Goal: Find specific page/section: Find specific page/section

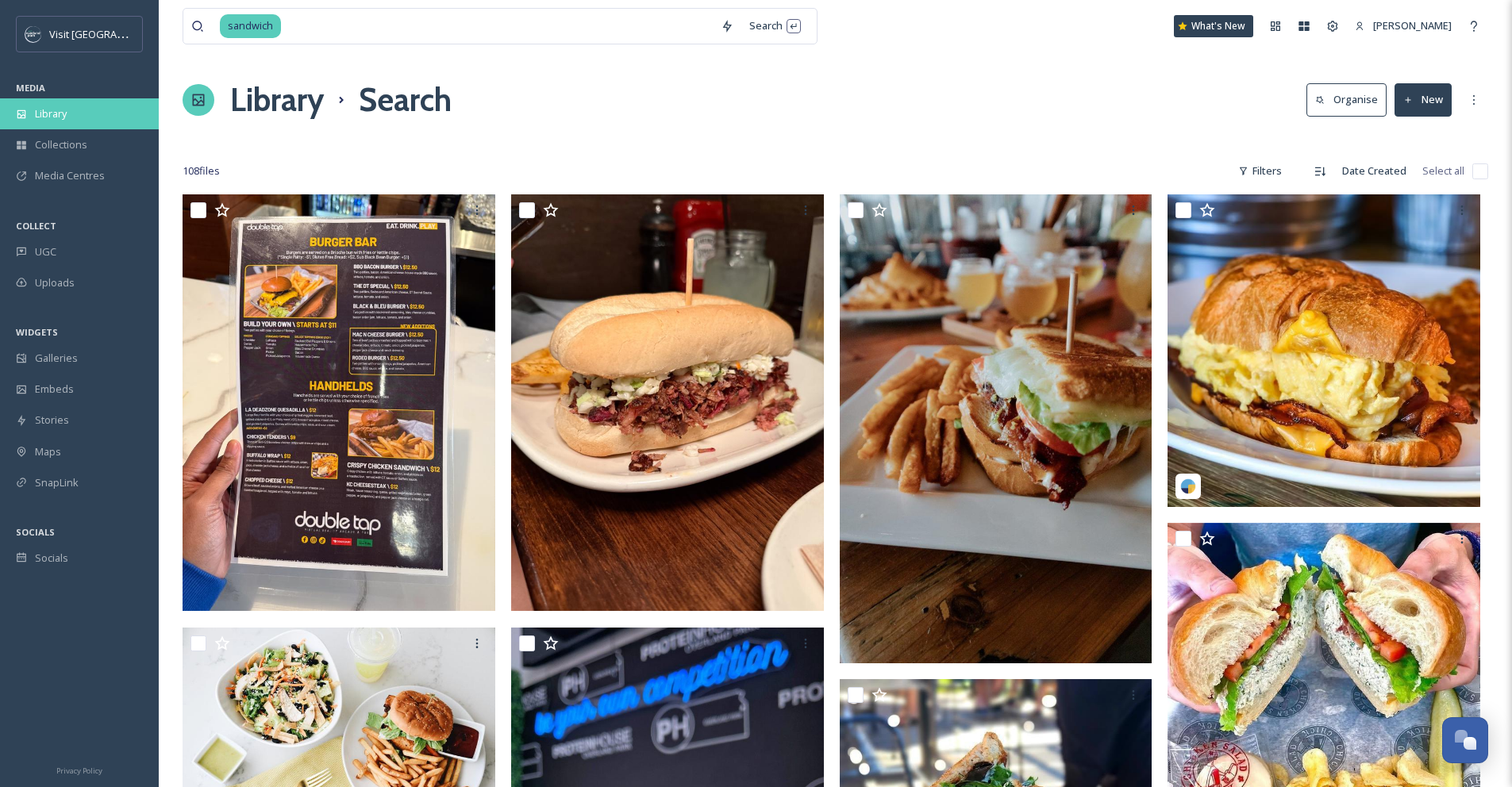
scroll to position [9298, 0]
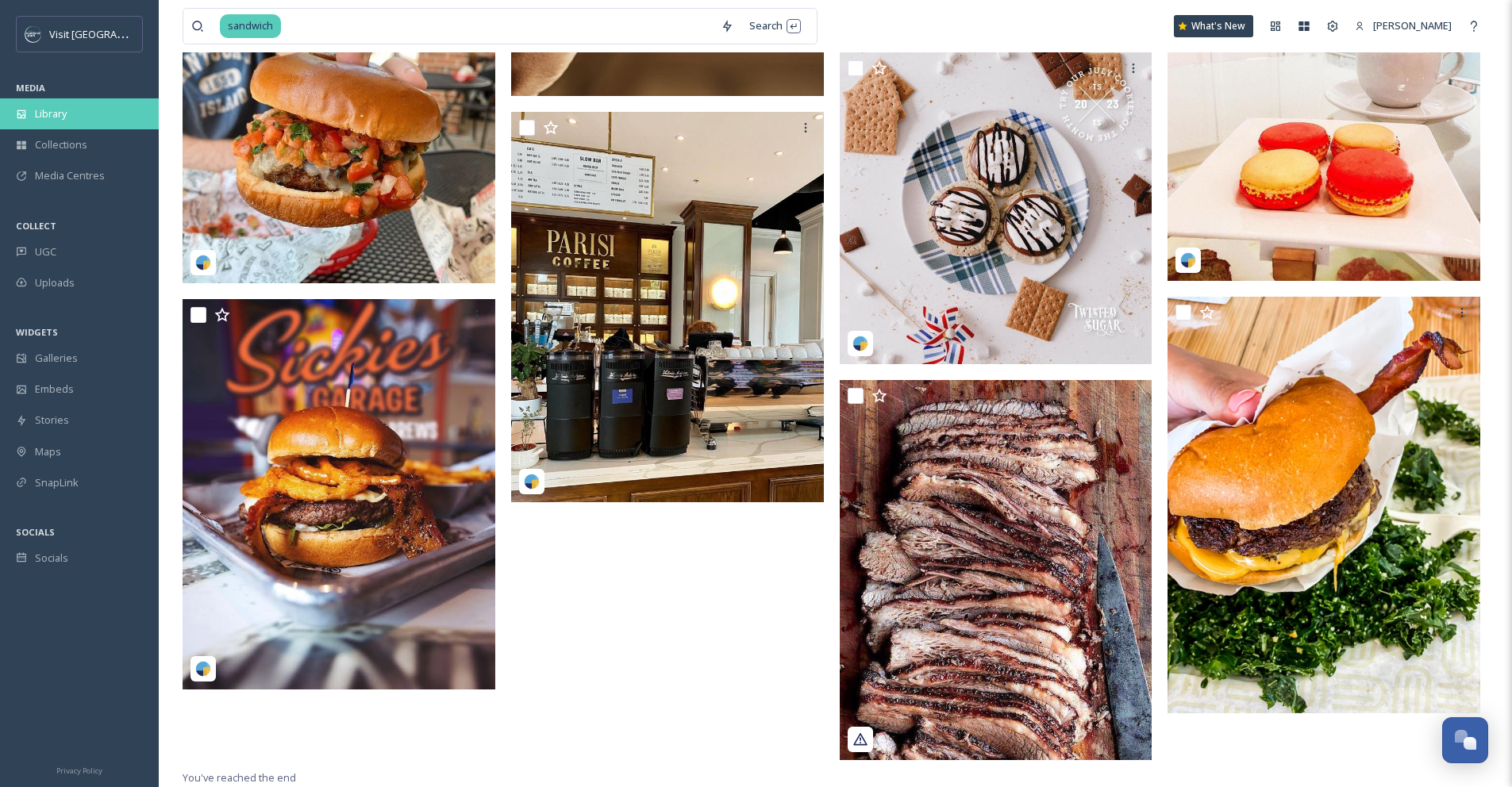
click at [51, 109] on span "Library" at bounding box center [51, 114] width 32 height 15
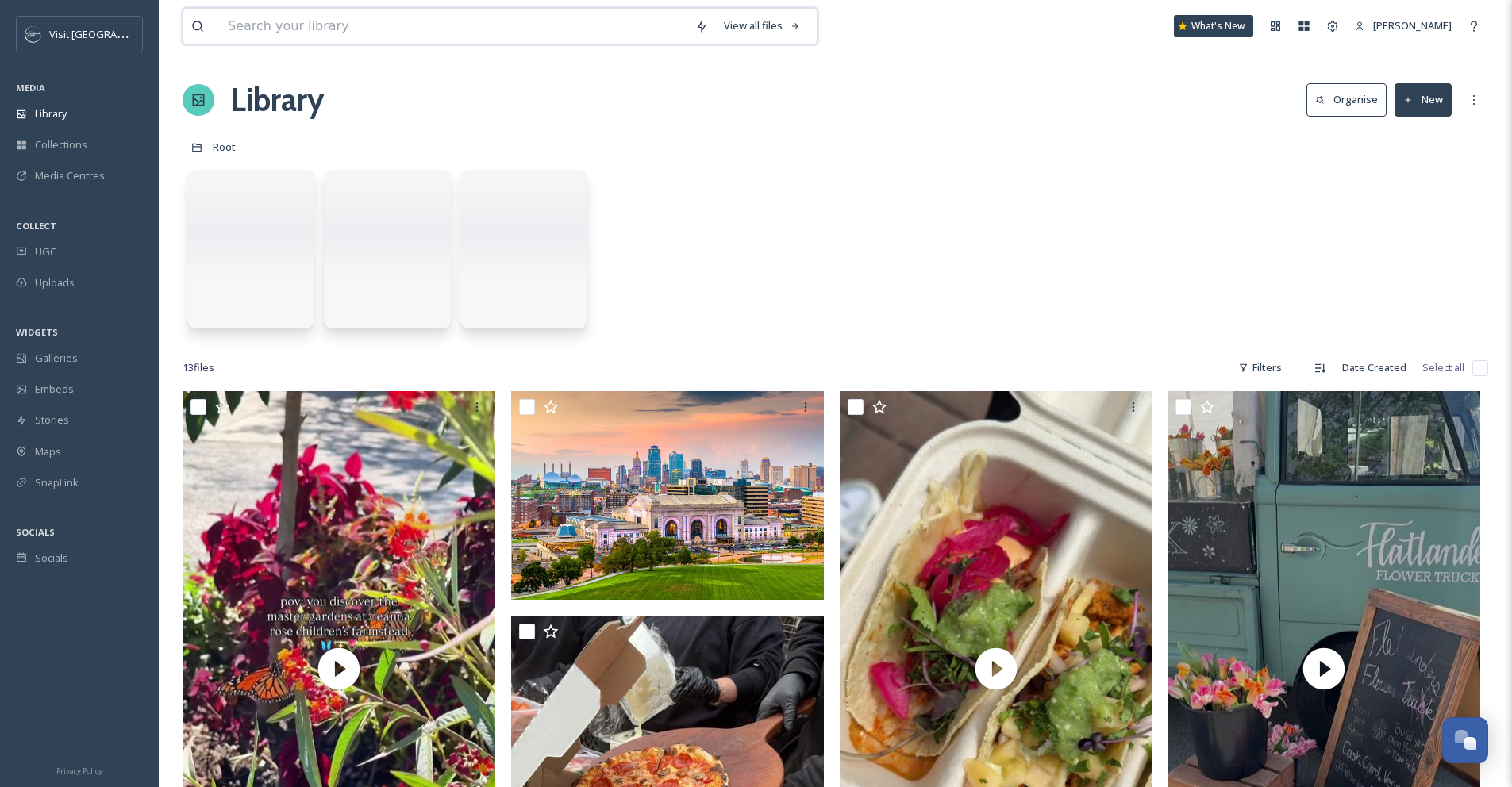
click at [302, 34] on input at bounding box center [453, 26] width 468 height 35
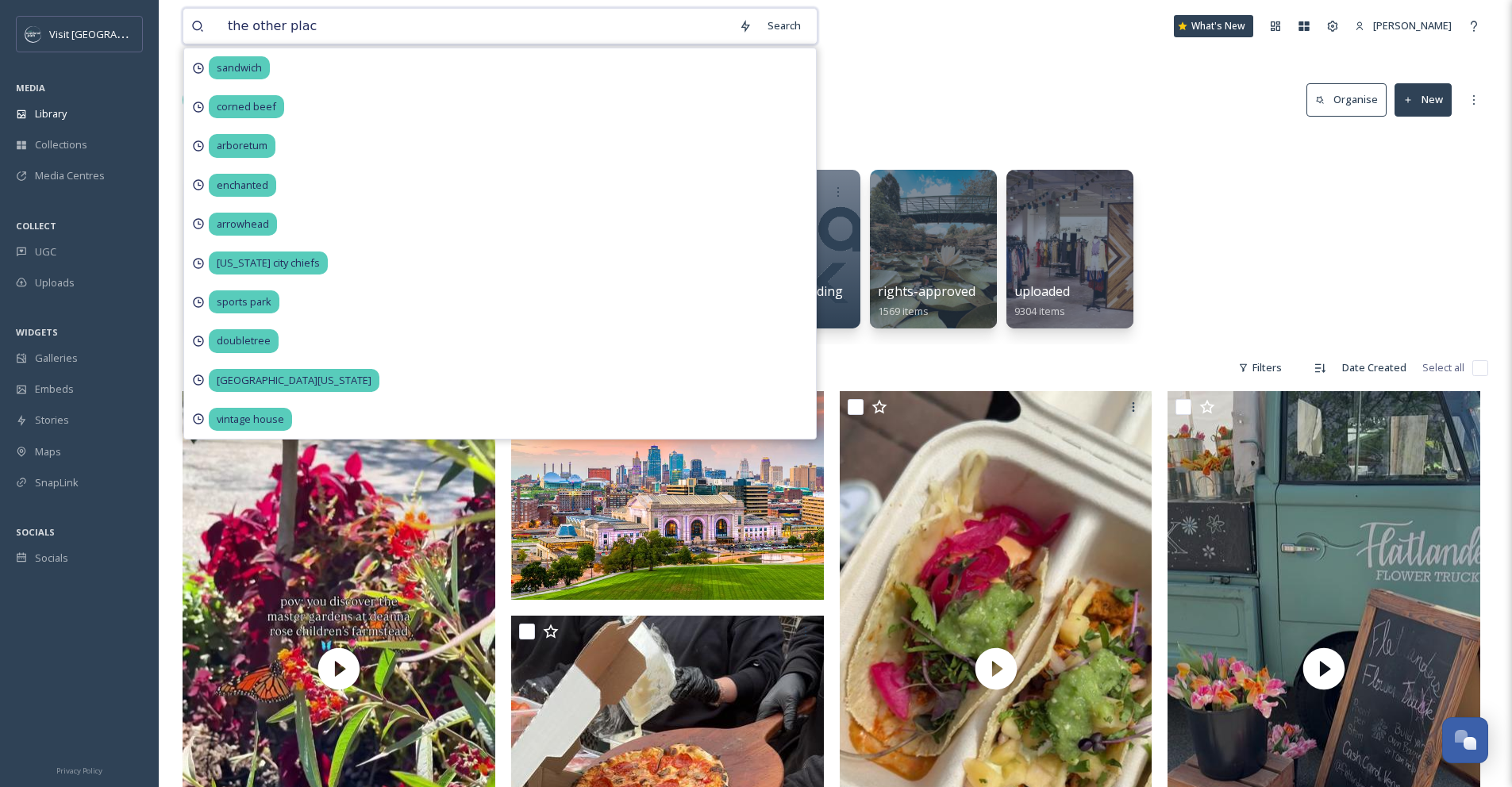
type input "the other place"
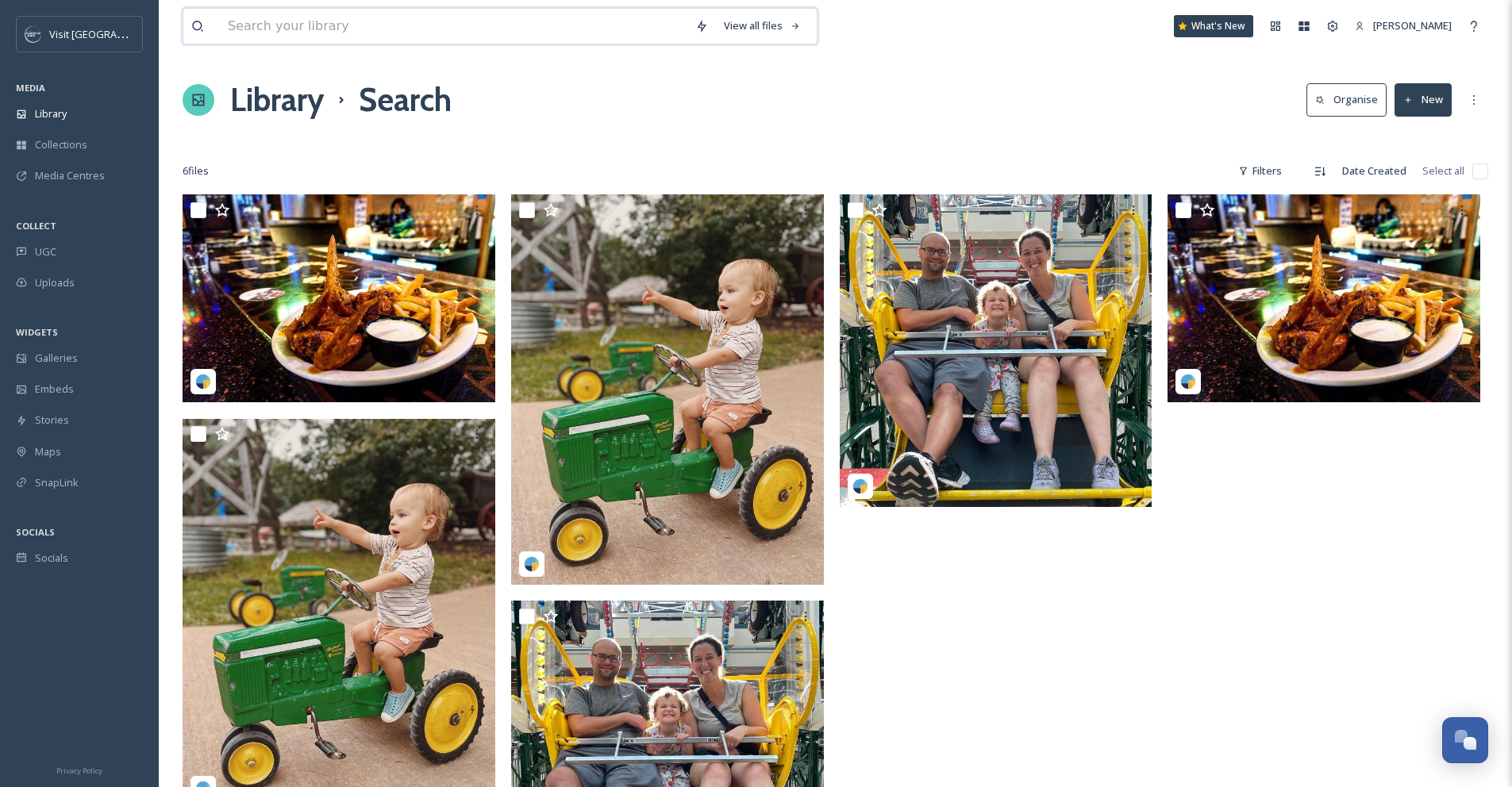
click at [223, 13] on input at bounding box center [453, 26] width 468 height 35
type input "h"
